Goal: Information Seeking & Learning: Check status

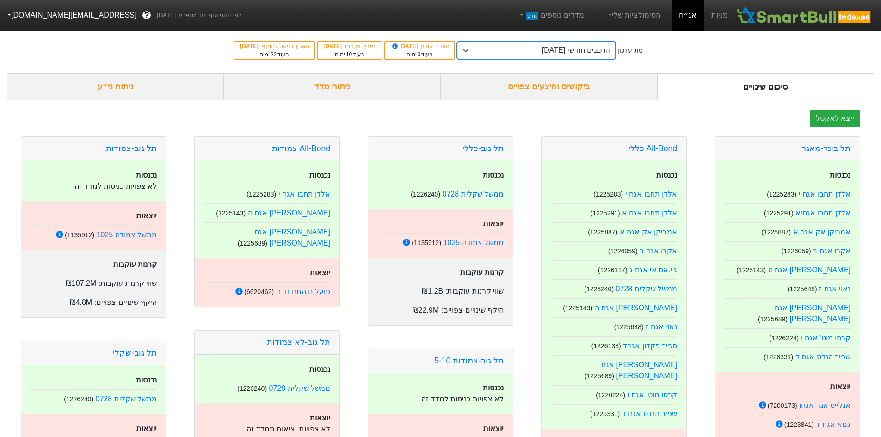
click at [493, 53] on div "הרכבים חודשי [DATE]" at bounding box center [545, 50] width 141 height 17
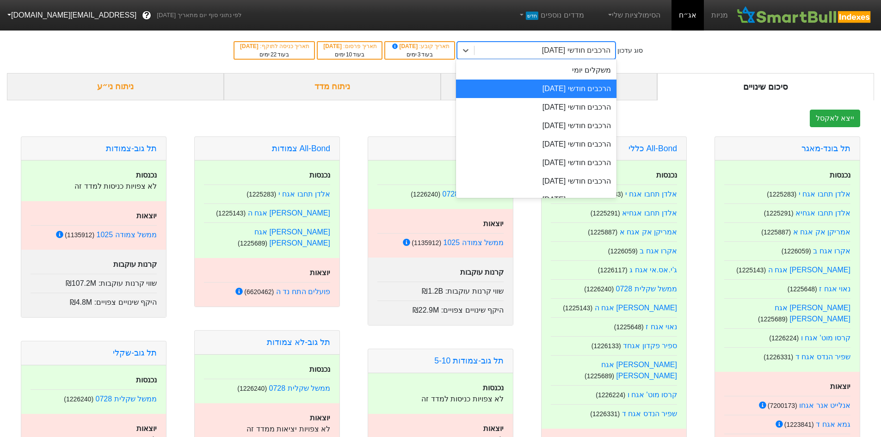
click at [513, 90] on div "הרכבים חודשי 29/09/2025" at bounding box center [536, 89] width 160 height 19
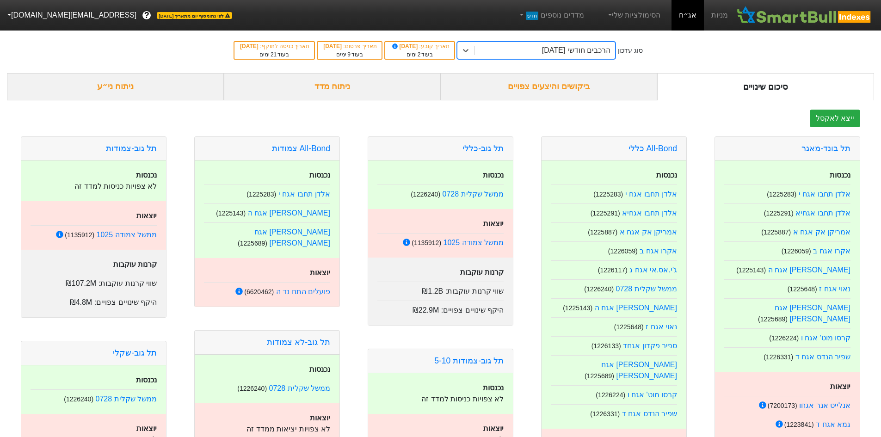
click at [575, 53] on div "הרכבים חודשי 29/09/2025" at bounding box center [576, 50] width 68 height 11
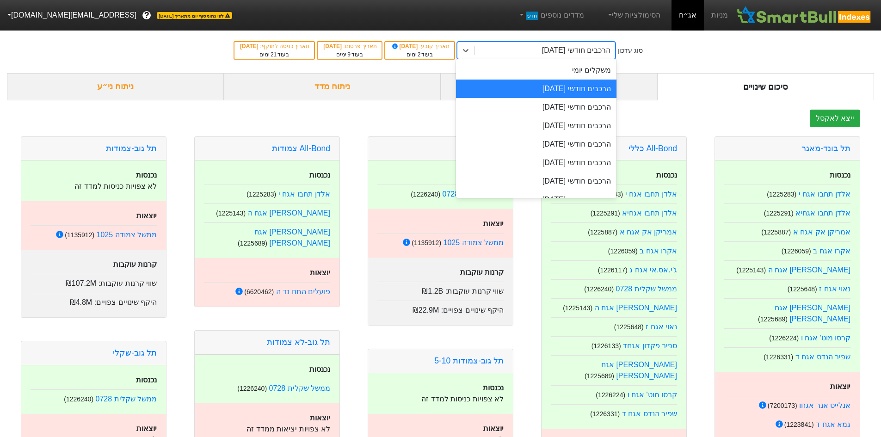
click at [688, 84] on div "סיכום שינויים" at bounding box center [765, 86] width 217 height 27
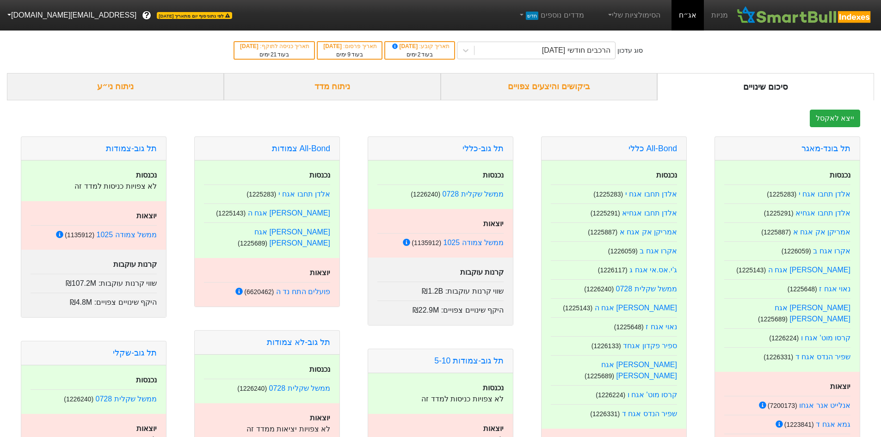
click at [641, 84] on div "ביקושים והיצעים צפויים" at bounding box center [549, 86] width 217 height 27
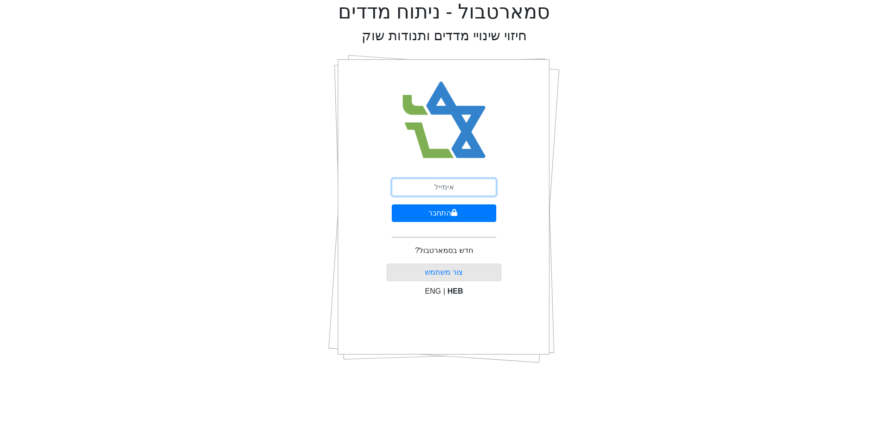
click at [454, 184] on input "email" at bounding box center [444, 188] width 105 height 18
type input "[EMAIL_ADDRESS][DOMAIN_NAME]"
click at [433, 215] on button "התחבר" at bounding box center [444, 213] width 105 height 18
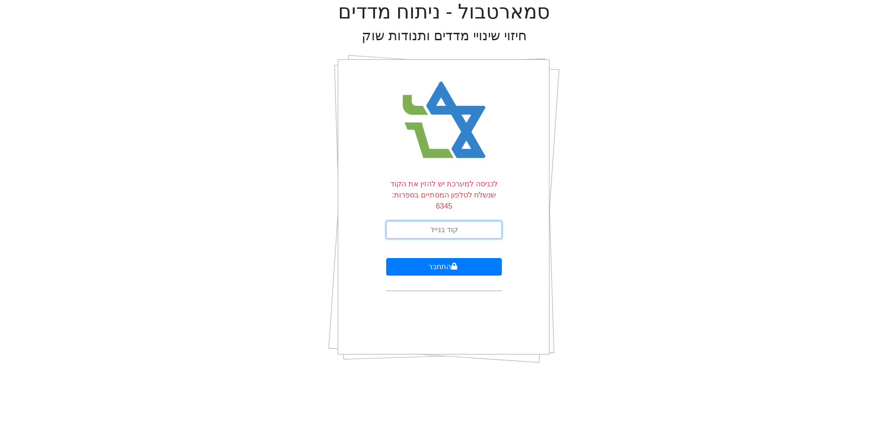
click at [453, 222] on input "text" at bounding box center [444, 230] width 116 height 18
type input "720033"
click at [386, 258] on button "התחבר" at bounding box center [444, 267] width 116 height 18
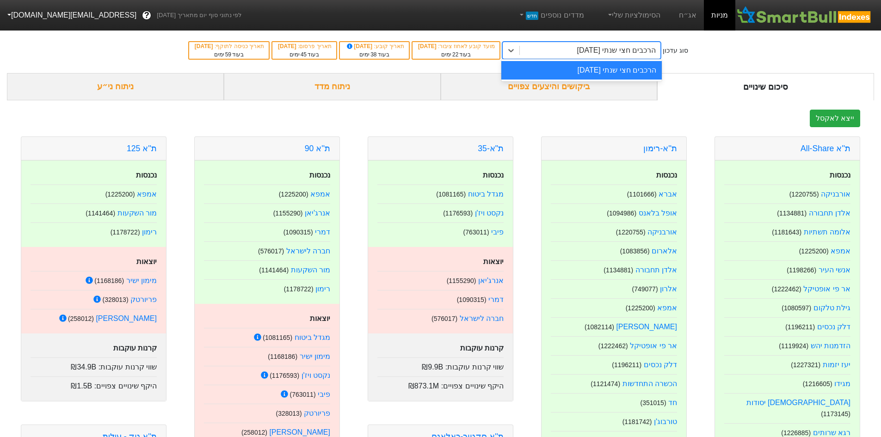
click at [592, 50] on div "הרכבים חצי שנתי 06/11/2025" at bounding box center [616, 50] width 79 height 11
click at [683, 12] on link "אג״ח" at bounding box center [688, 15] width 32 height 31
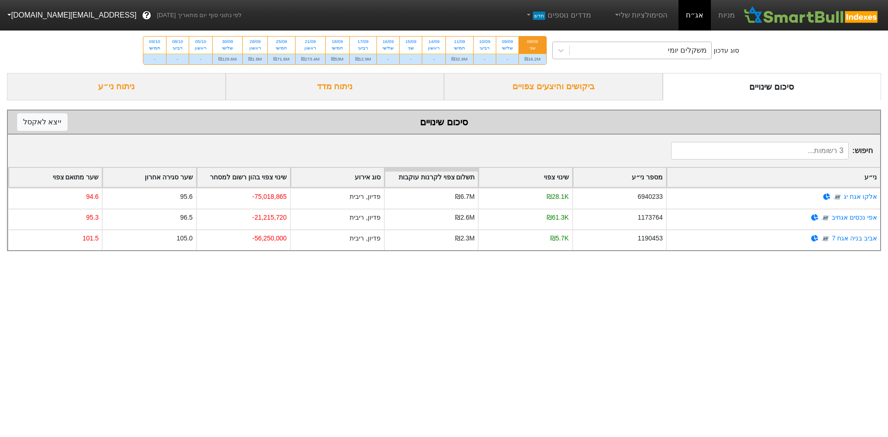
click at [635, 59] on div "משקלים יומי" at bounding box center [632, 51] width 160 height 18
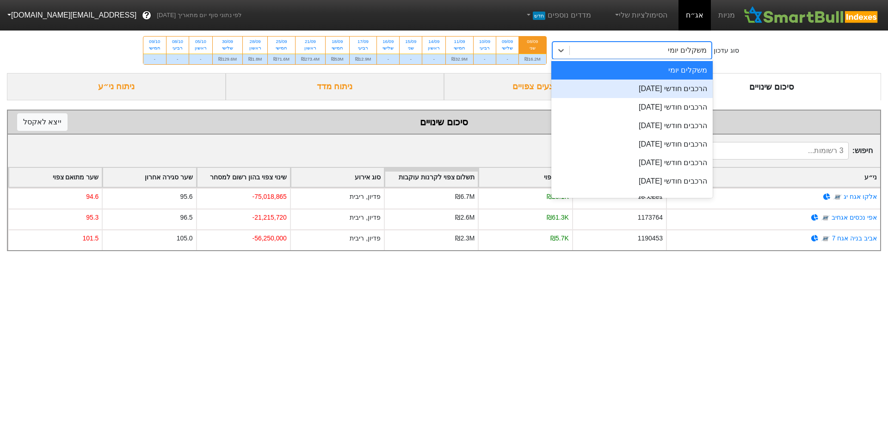
click at [640, 85] on div "הרכבים חודשי 29/09/2025" at bounding box center [632, 89] width 162 height 19
